Goal: Leave review/rating: Share an evaluation or opinion about a product, service, or content

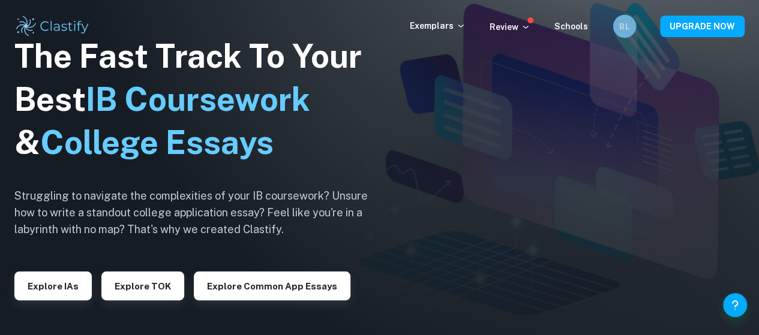
click at [626, 25] on h6 "BL" at bounding box center [624, 26] width 13 height 13
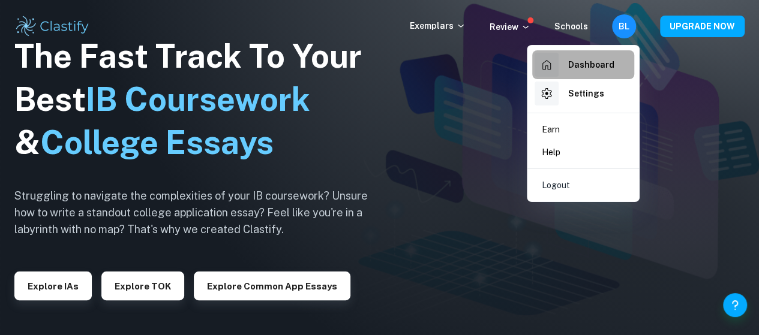
click at [568, 69] on h6 "Dashboard" at bounding box center [591, 64] width 46 height 13
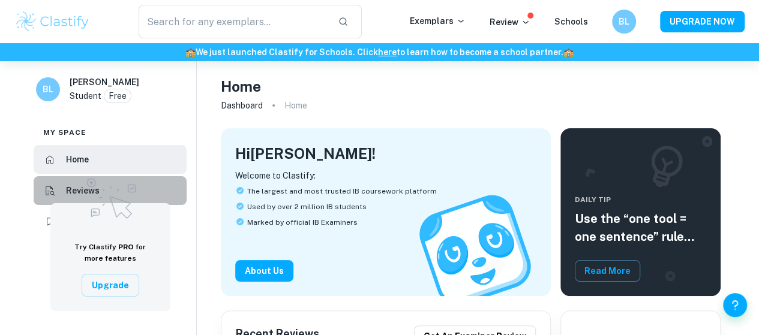
click at [71, 194] on h6 "Reviews" at bounding box center [83, 190] width 34 height 13
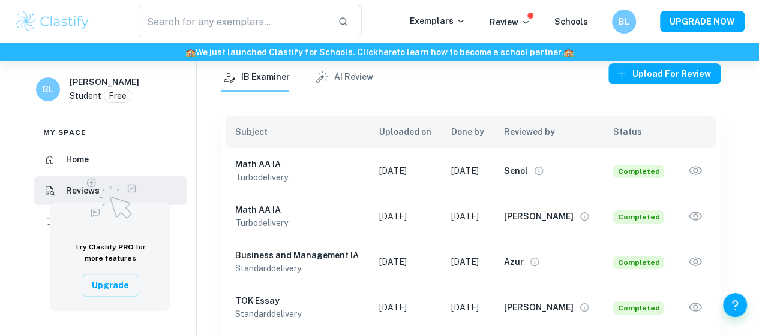
scroll to position [66, 0]
click at [694, 170] on icon "button" at bounding box center [696, 171] width 16 height 16
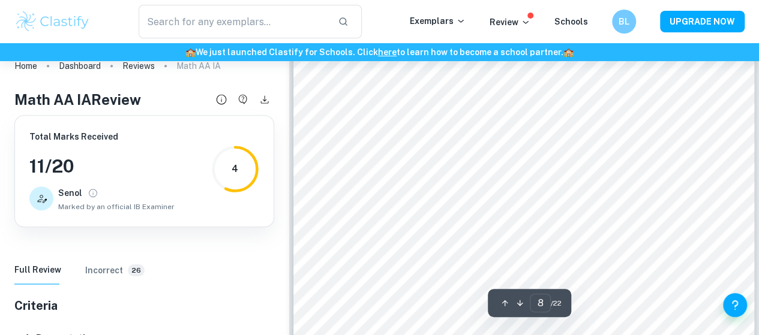
scroll to position [4813, 0]
click at [419, 185] on div "8 The following formula was utilised to calculate [PERSON_NAME] Correlation Coe…" at bounding box center [523, 185] width 461 height 652
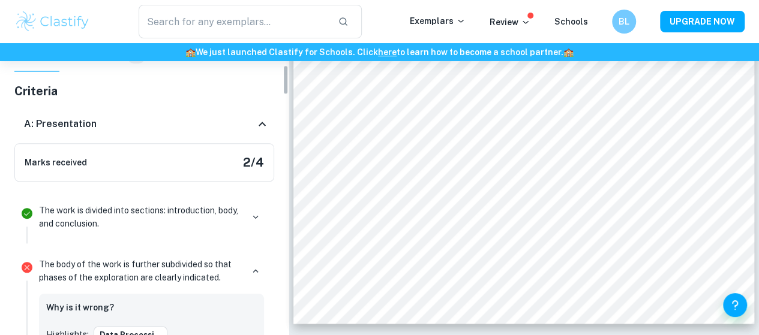
scroll to position [212, 0]
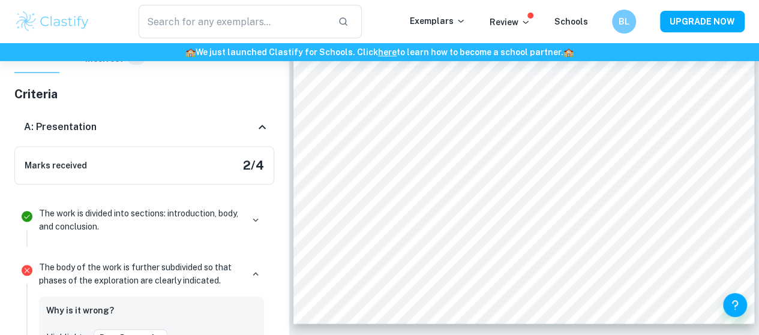
click at [257, 124] on icon at bounding box center [262, 127] width 14 height 14
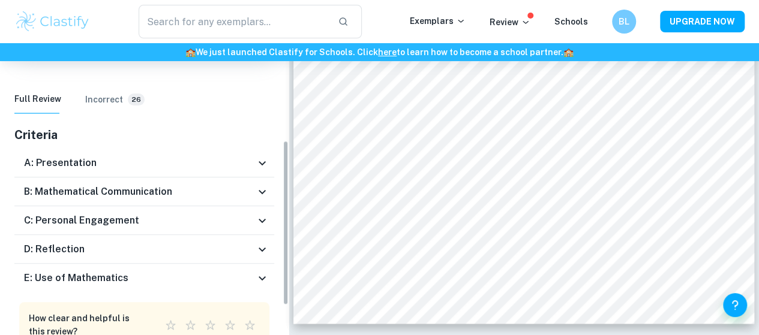
scroll to position [170, 0]
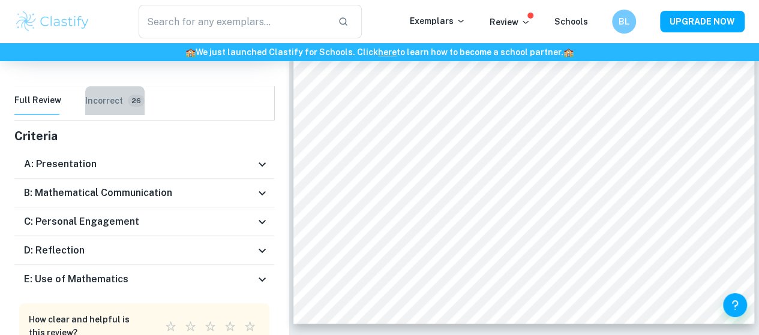
click at [109, 106] on h6 "Incorrect" at bounding box center [104, 100] width 38 height 13
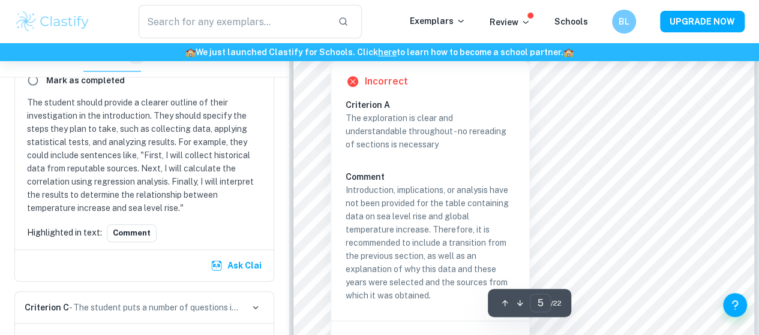
scroll to position [2751, 0]
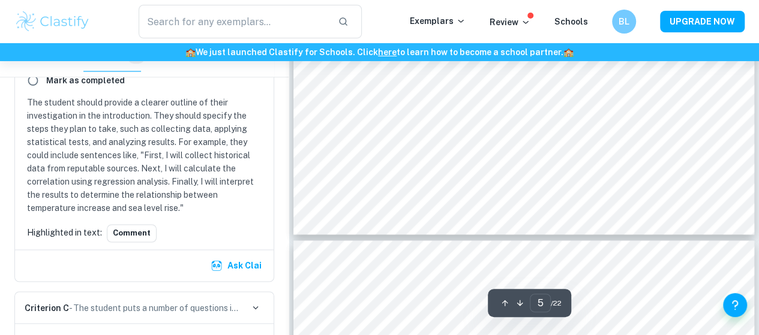
type input "6"
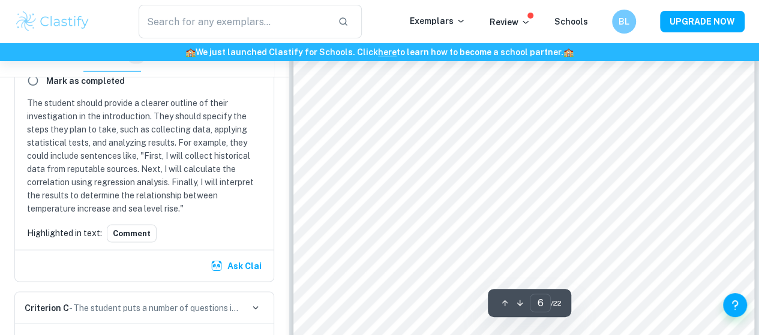
scroll to position [3382, 0]
